Goal: Information Seeking & Learning: Learn about a topic

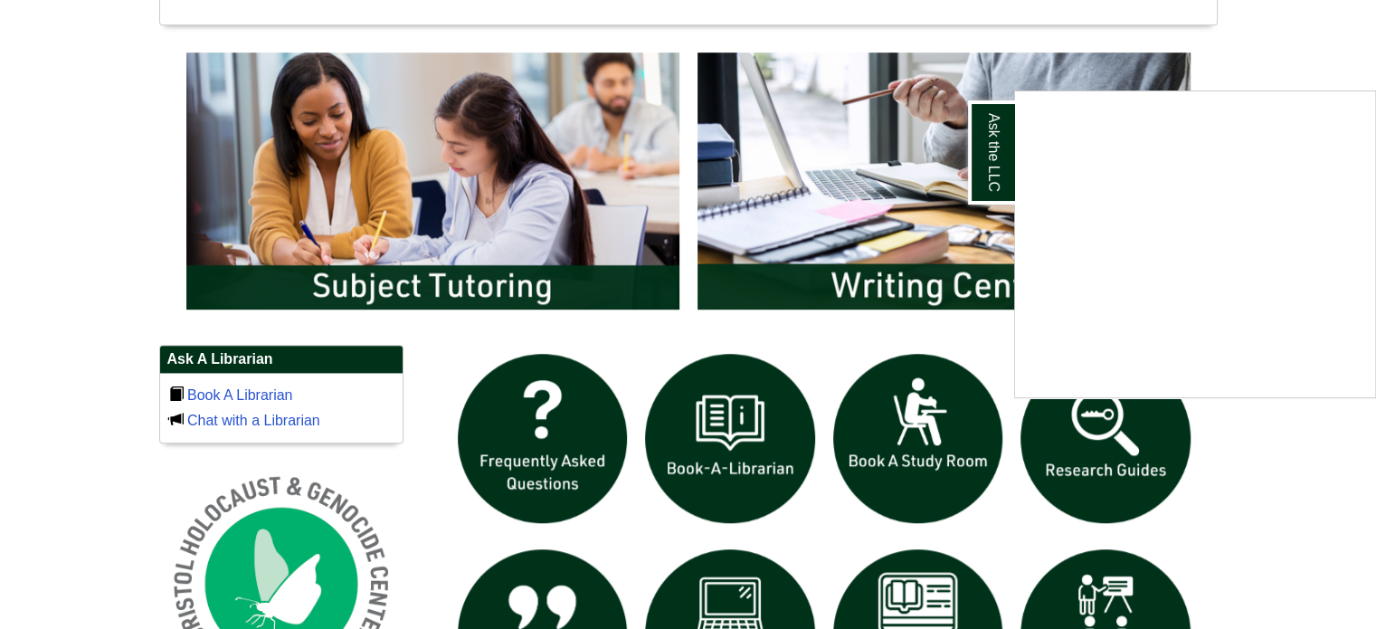
scroll to position [923, 0]
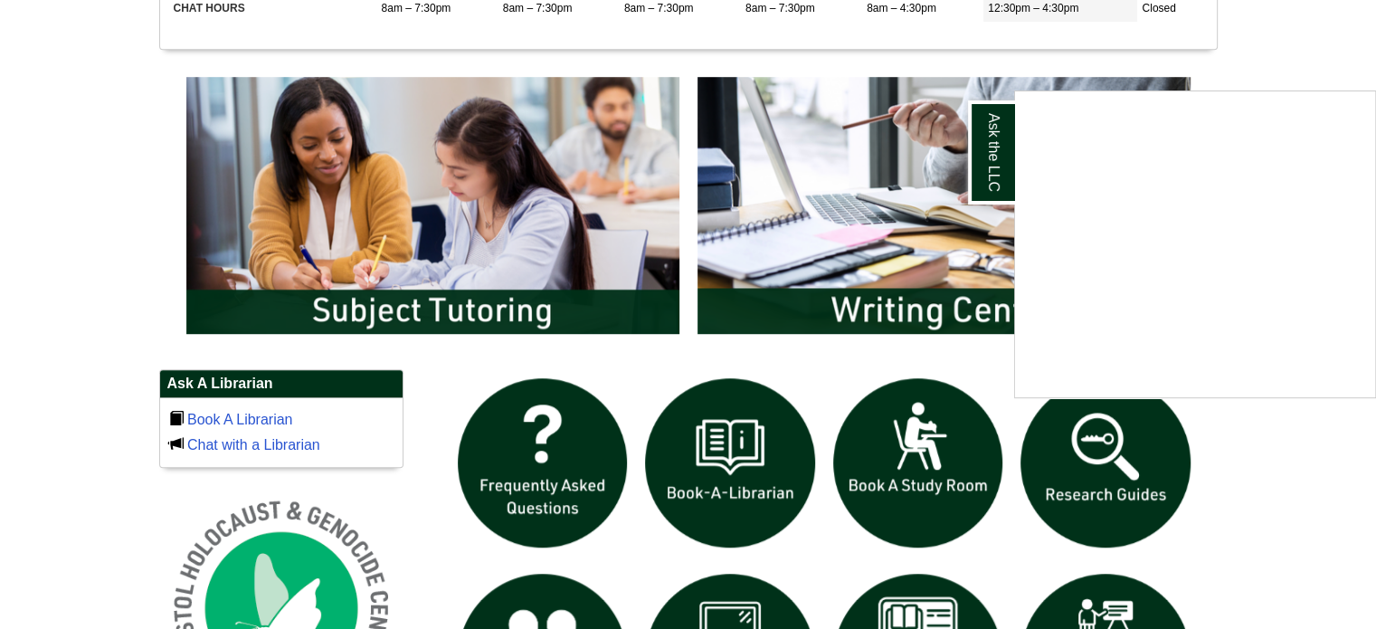
click at [1079, 468] on div "Ask the LLC" at bounding box center [688, 314] width 1376 height 629
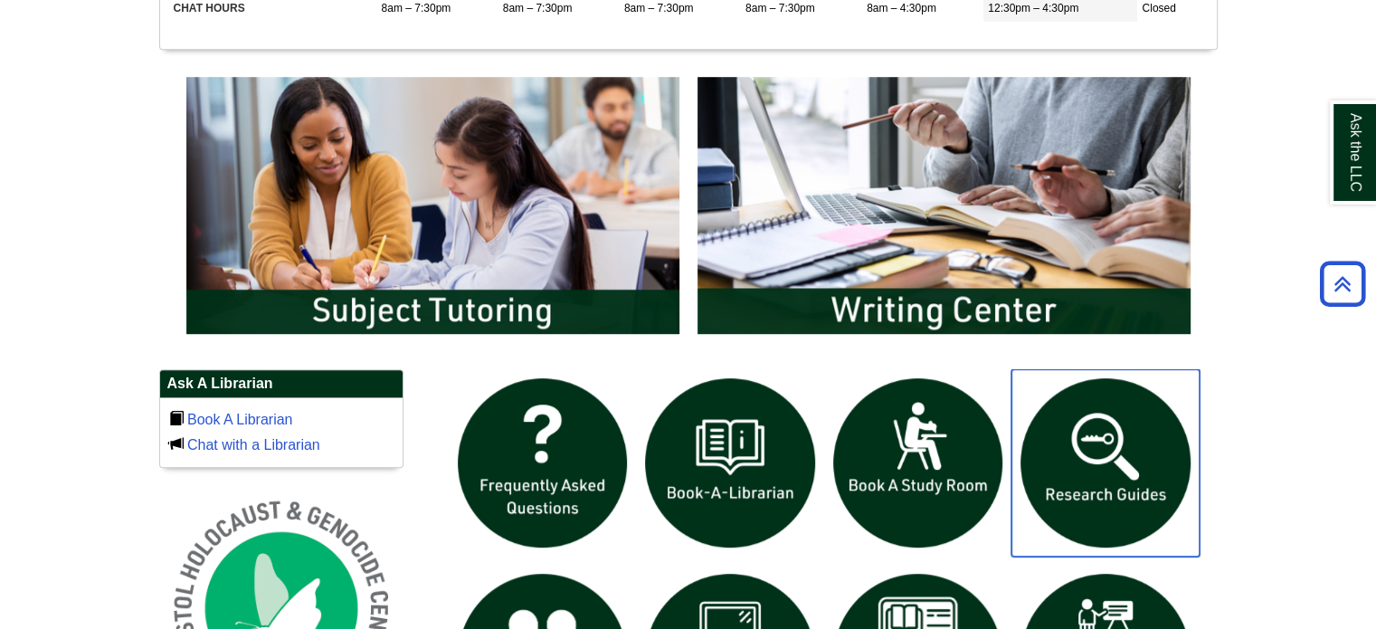
click at [1080, 472] on img "slideshow" at bounding box center [1105, 463] width 188 height 188
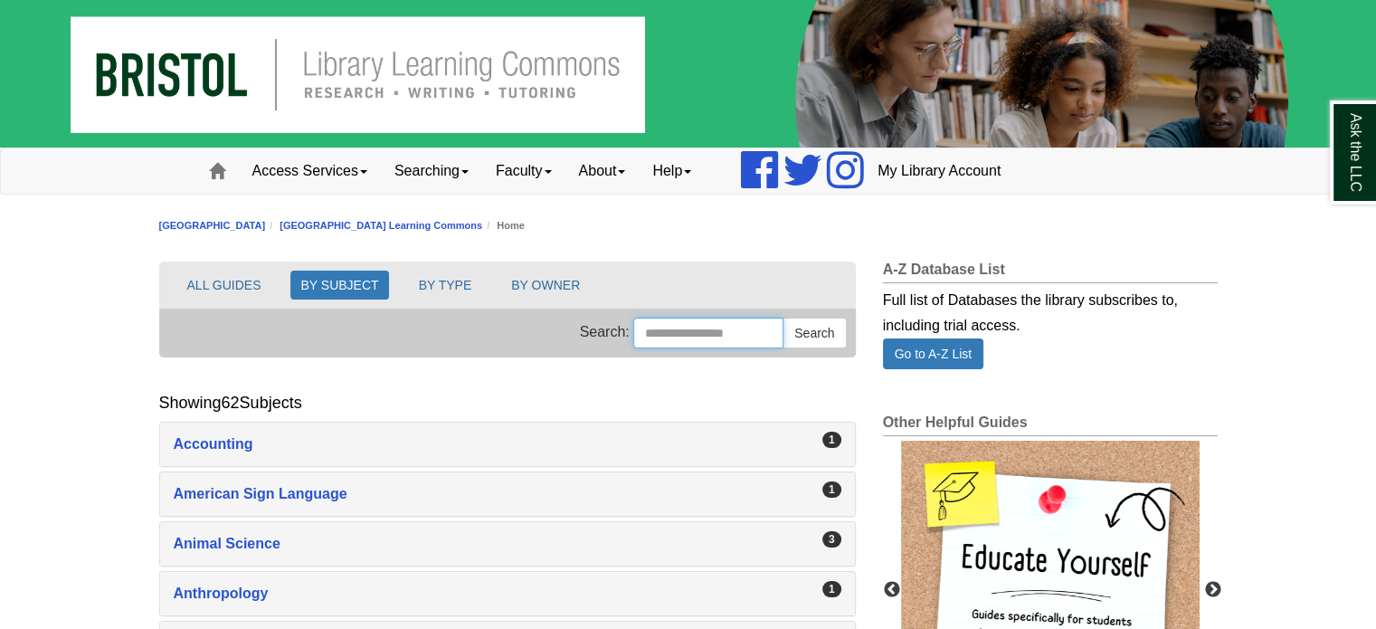
click at [699, 334] on input "Search this Group" at bounding box center [708, 333] width 150 height 31
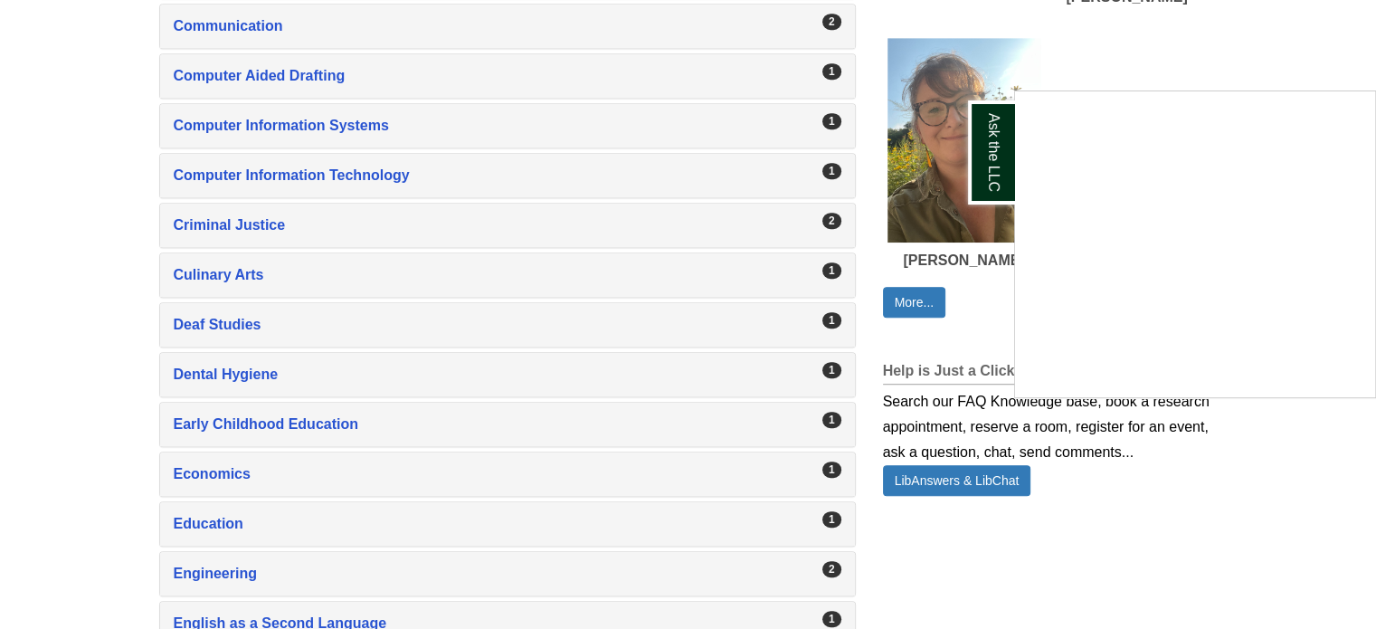
scroll to position [1066, 0]
type input "****"
click at [214, 470] on div "Ask the LLC" at bounding box center [688, 314] width 1376 height 629
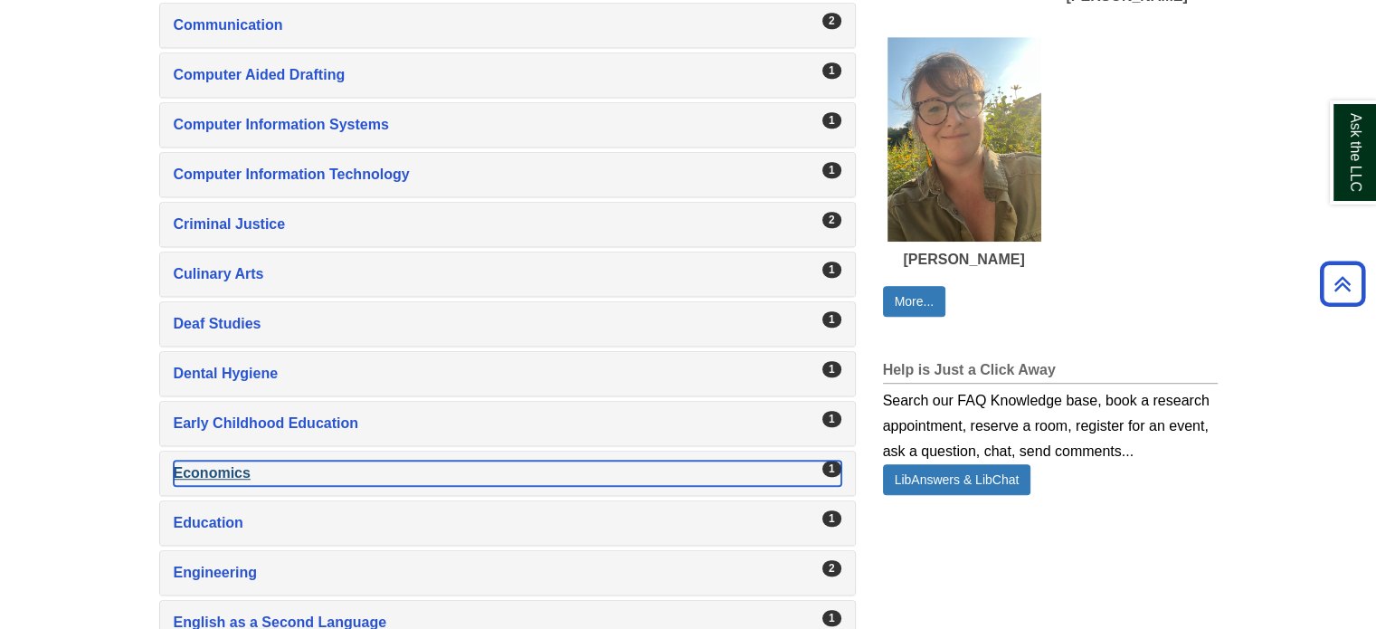
click at [213, 461] on div "Economics , 1 guides" at bounding box center [508, 473] width 668 height 25
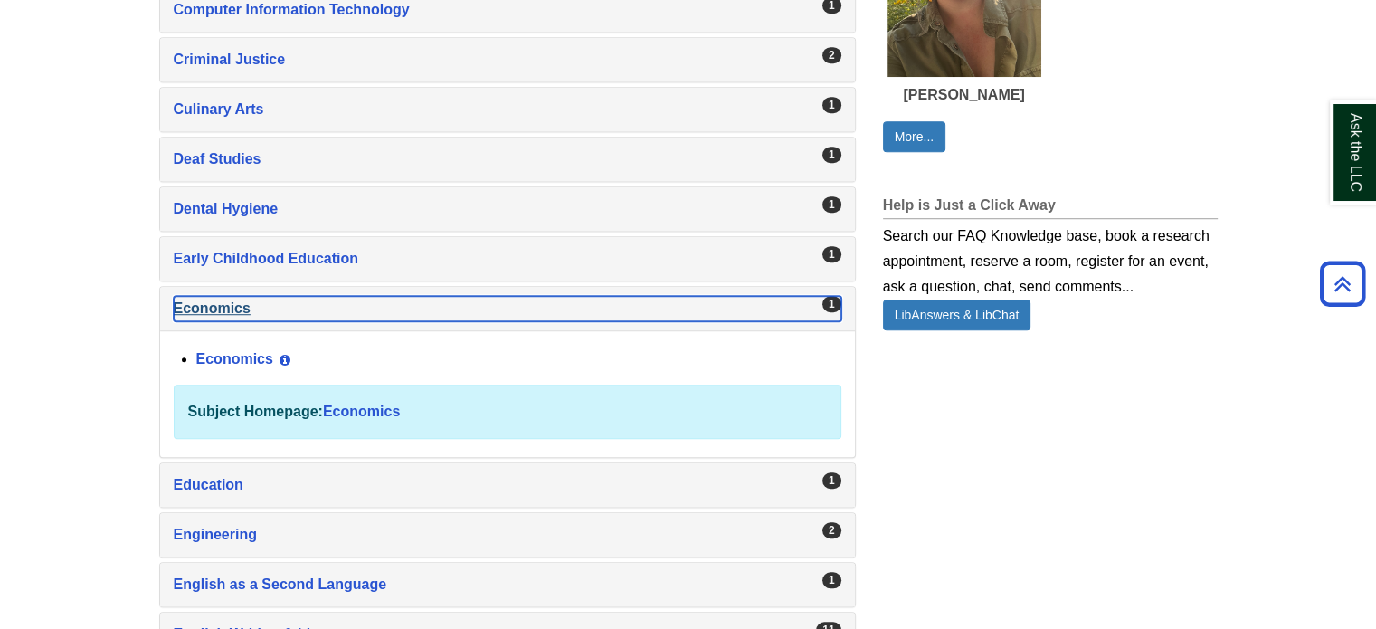
scroll to position [1230, 0]
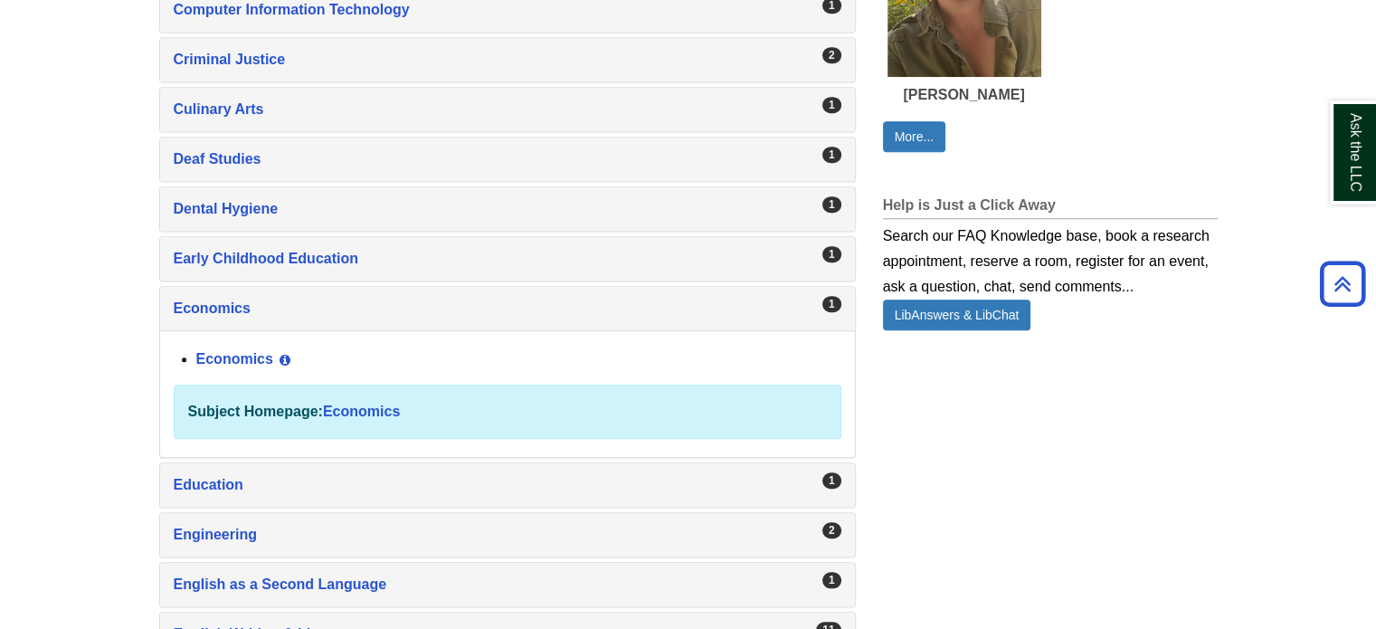
click at [217, 418] on div "Subject Homepage: Economics" at bounding box center [508, 412] width 668 height 54
click at [367, 408] on link "Economics" at bounding box center [361, 411] width 77 height 15
